Goal: Task Accomplishment & Management: Manage account settings

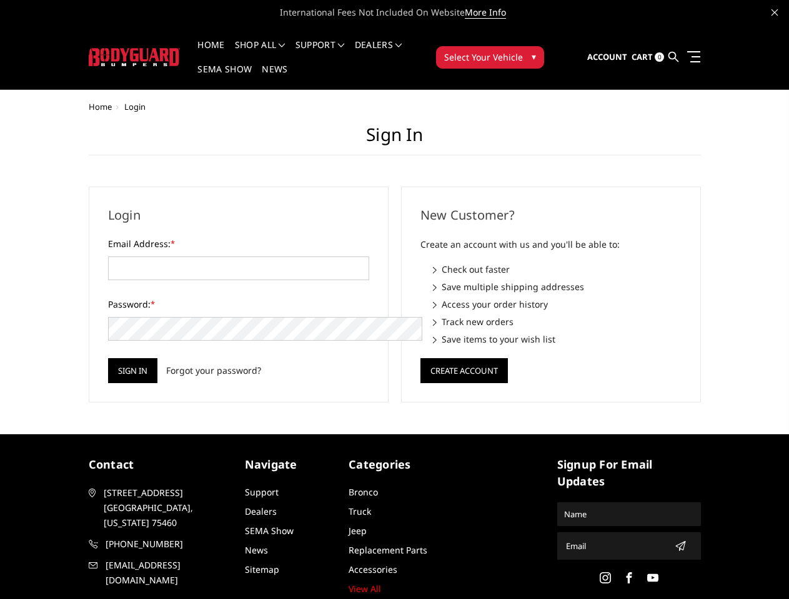
click at [395, 300] on div "New Customer? Create an account with us and you'll be able to: Check out faster…" at bounding box center [551, 295] width 312 height 216
click at [337, 45] on li "Support FAQ Install Instructions Shipping Warranty Terms & Conditions Cancellat…" at bounding box center [319, 53] width 59 height 24
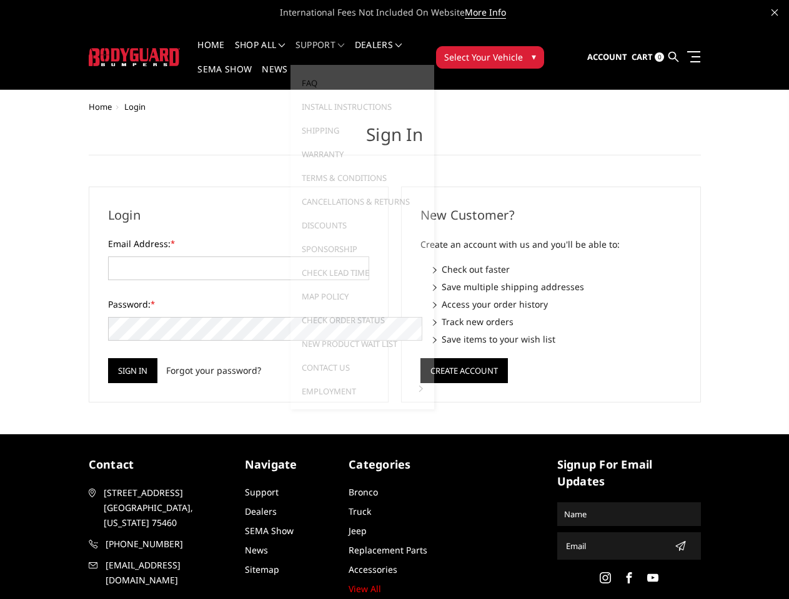
click at [336, 52] on li "Support FAQ Install Instructions Shipping Warranty Terms & Conditions Cancellat…" at bounding box center [319, 53] width 59 height 24
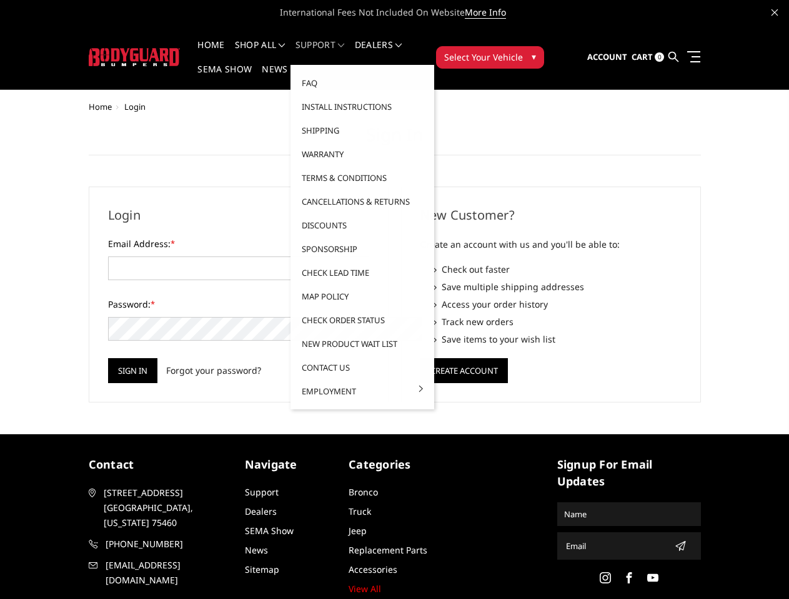
click at [523, 51] on span "Select Your Vehicle" at bounding box center [483, 57] width 79 height 13
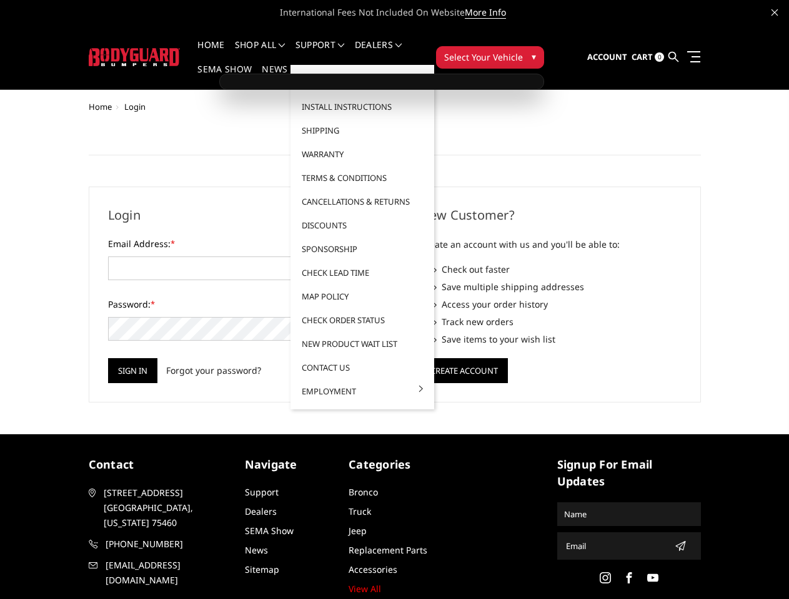
click at [523, 51] on span "Select Your Vehicle" at bounding box center [483, 57] width 79 height 13
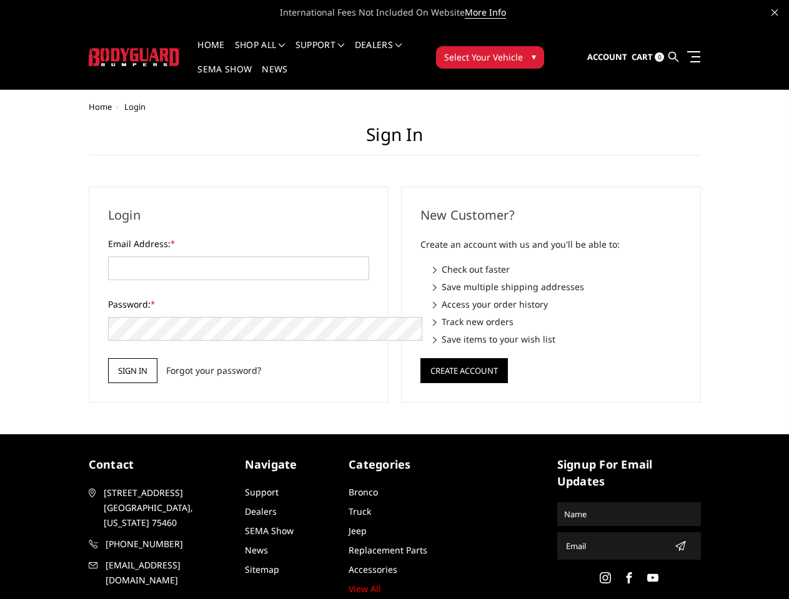
click at [108, 358] on input "Sign in" at bounding box center [132, 370] width 49 height 25
click at [463, 358] on button "Create Account" at bounding box center [463, 370] width 87 height 25
click at [675, 541] on icon "submit" at bounding box center [680, 546] width 10 height 10
